Goal: Task Accomplishment & Management: Use online tool/utility

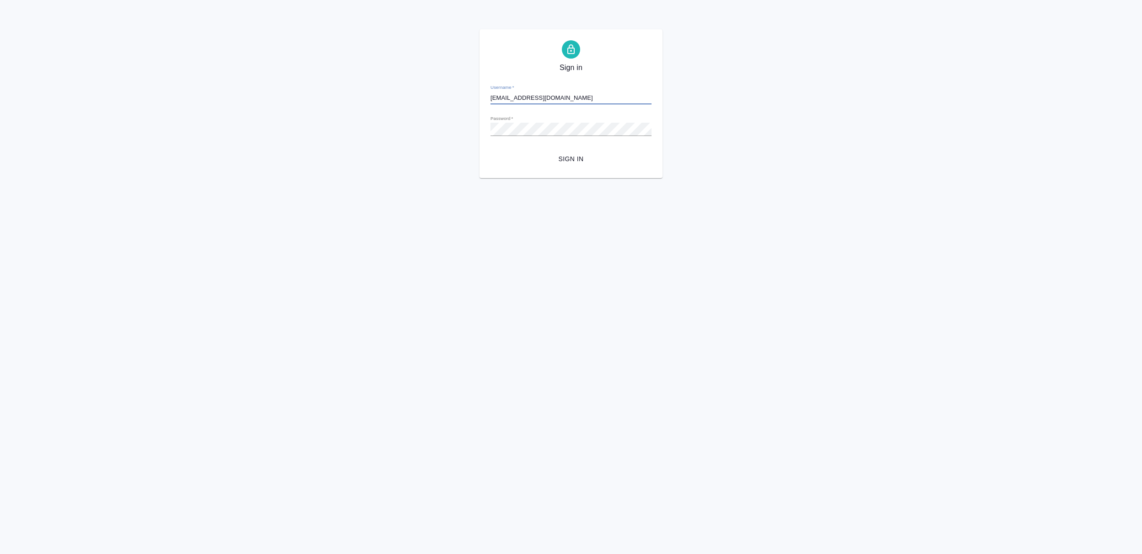
click at [582, 85] on div "Username   * r_prod@awatera.com" at bounding box center [570, 94] width 161 height 20
click at [582, 97] on input "r_prod@awatera.com" at bounding box center [570, 97] width 161 height 13
drag, startPoint x: 585, startPoint y: 100, endPoint x: 332, endPoint y: 98, distance: 252.5
click at [332, 98] on div "Sign in Username   * r_prod@awatera.com Password   * urlPath   * /order/687fa22…" at bounding box center [571, 103] width 1142 height 149
type input "к"
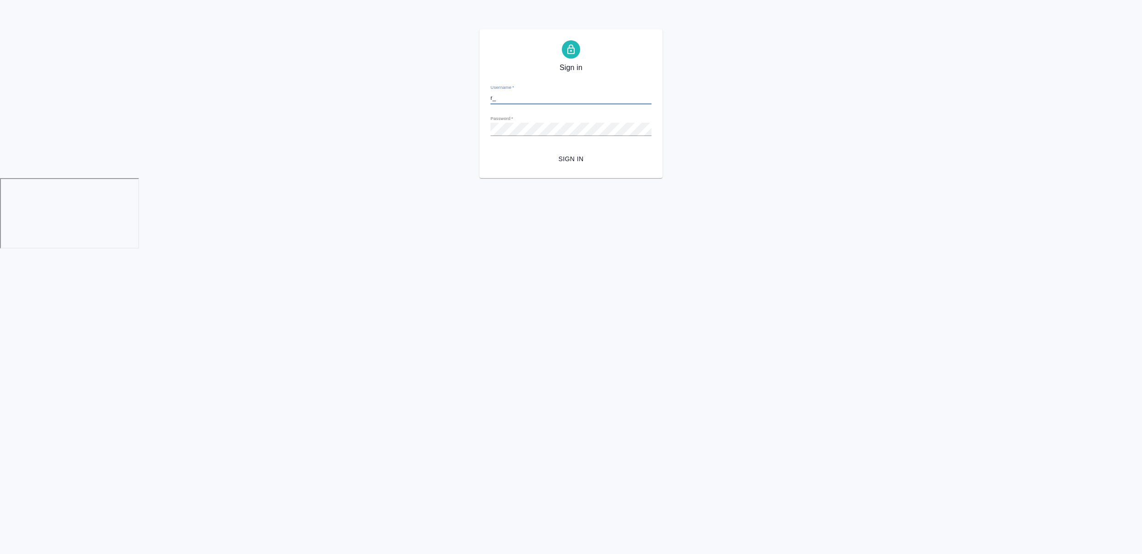
type input "r_pm@awatera.com"
click at [556, 160] on span "Sign in" at bounding box center [571, 158] width 146 height 11
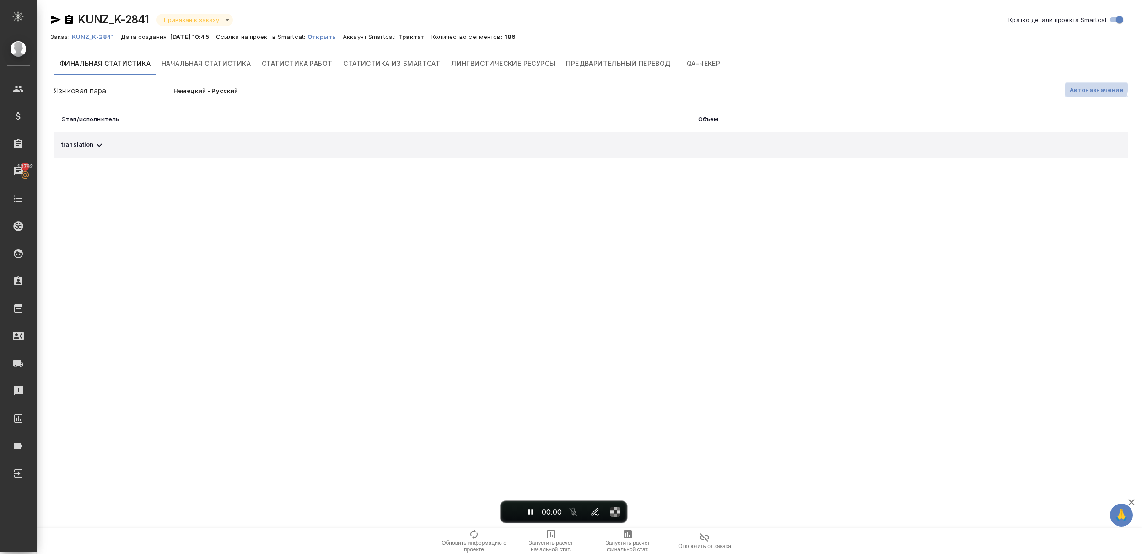
click at [1081, 84] on button "Автоназначение" at bounding box center [1097, 89] width 64 height 15
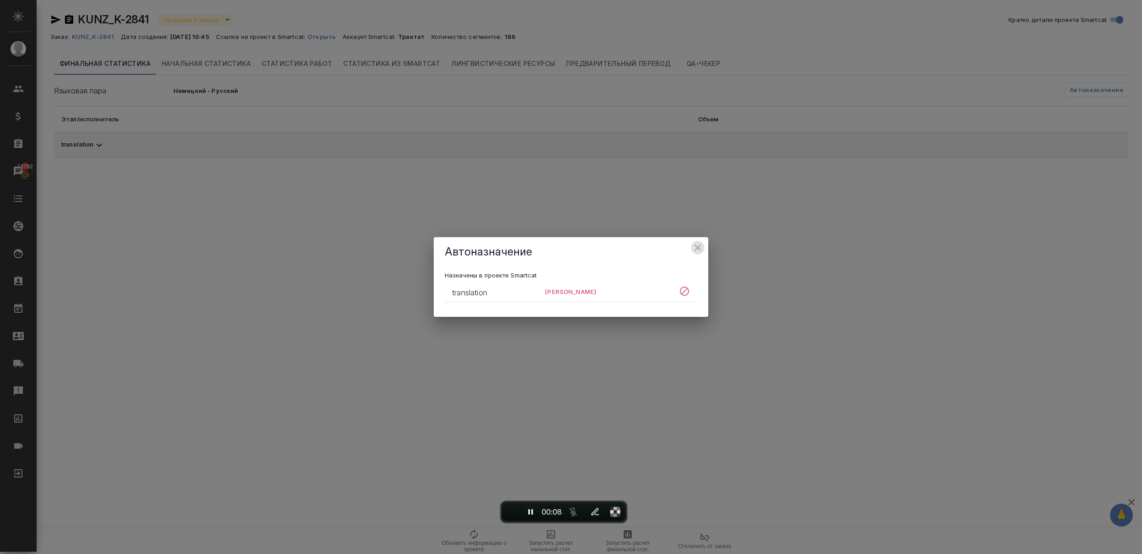
click at [699, 243] on icon "close" at bounding box center [697, 247] width 11 height 11
click at [511, 511] on span "End recording" at bounding box center [511, 511] width 0 height 0
